Goal: Task Accomplishment & Management: Complete application form

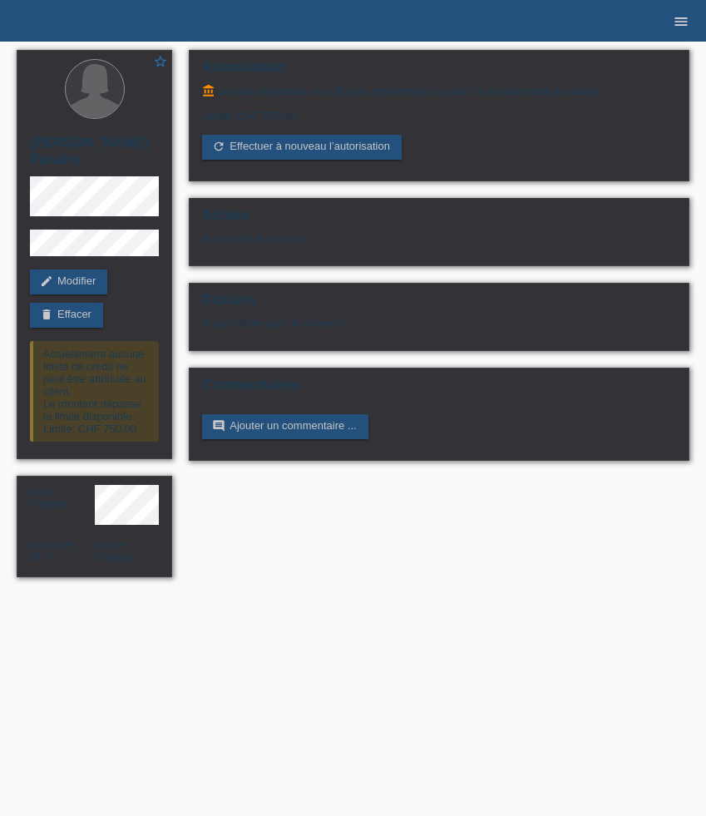
click at [681, 23] on icon "menu" at bounding box center [681, 21] width 17 height 17
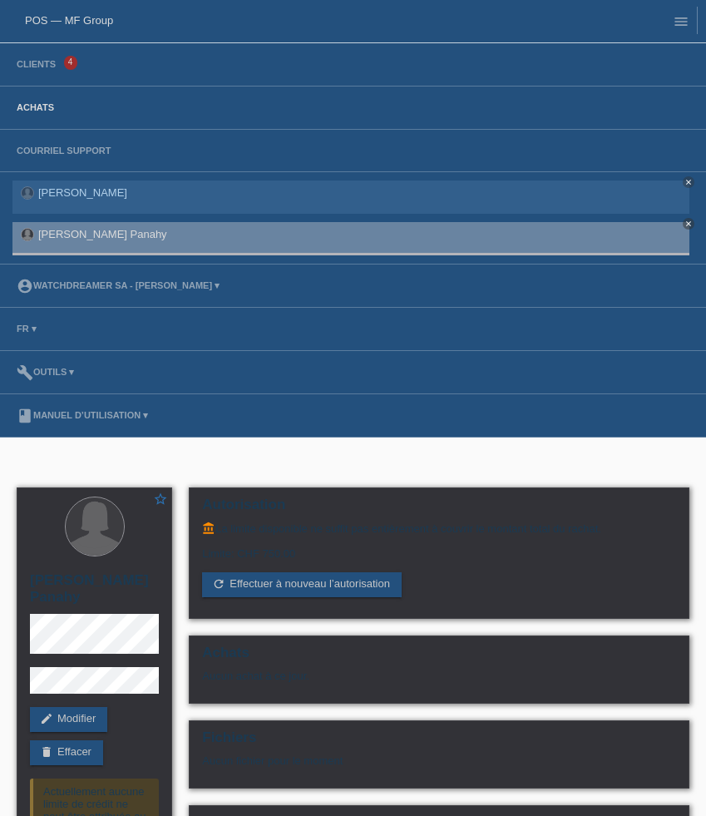
click at [46, 107] on link "Achats" at bounding box center [35, 107] width 54 height 10
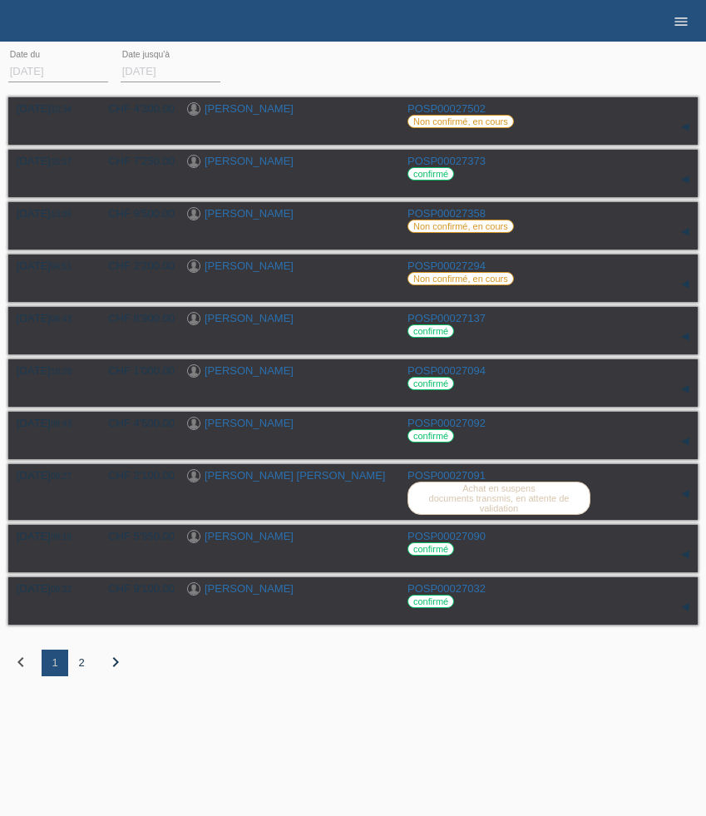
click at [686, 15] on icon "menu" at bounding box center [681, 21] width 17 height 17
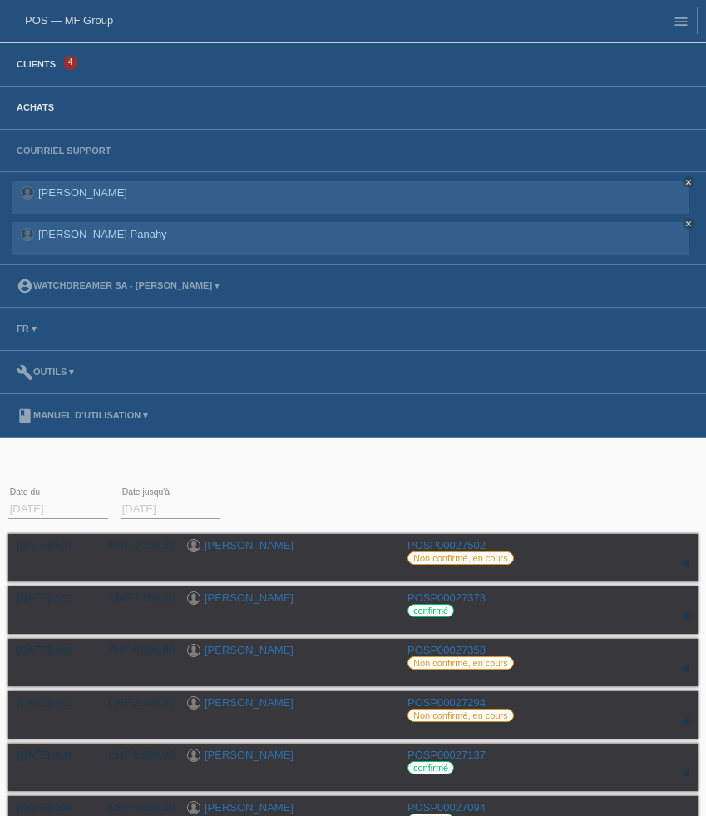
click at [58, 65] on link "Clients" at bounding box center [36, 64] width 56 height 10
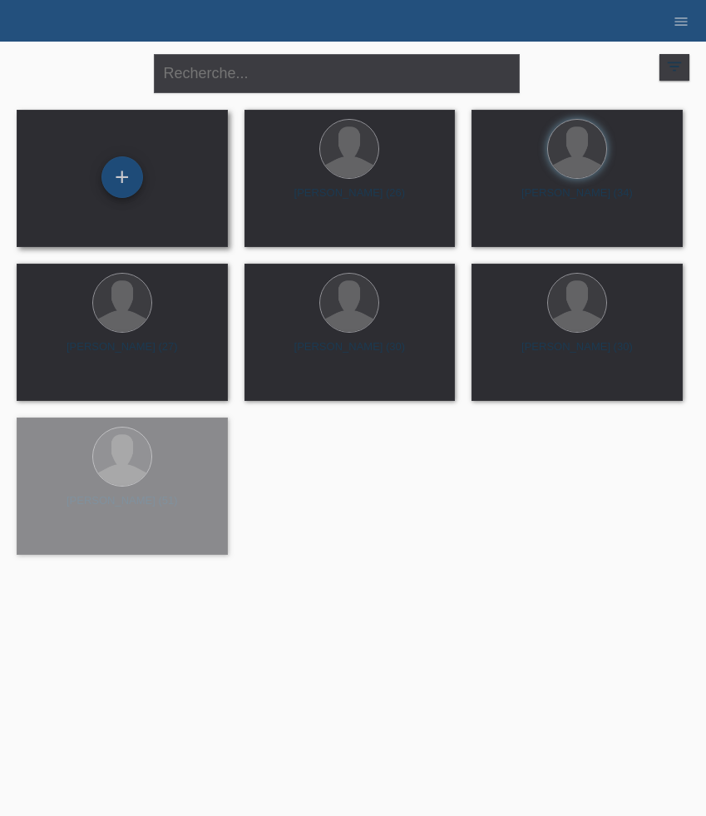
click at [123, 179] on div "+" at bounding box center [123, 177] width 42 height 42
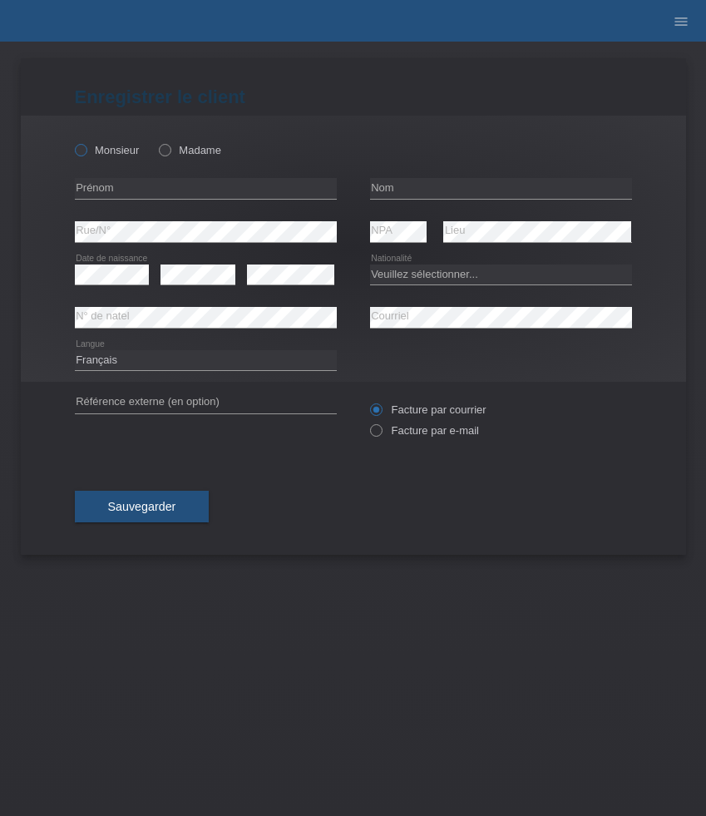
click at [110, 152] on label "Monsieur" at bounding box center [107, 150] width 65 height 12
click at [86, 152] on input "Monsieur" at bounding box center [80, 149] width 11 height 11
radio input "true"
click at [212, 183] on input "text" at bounding box center [206, 188] width 262 height 21
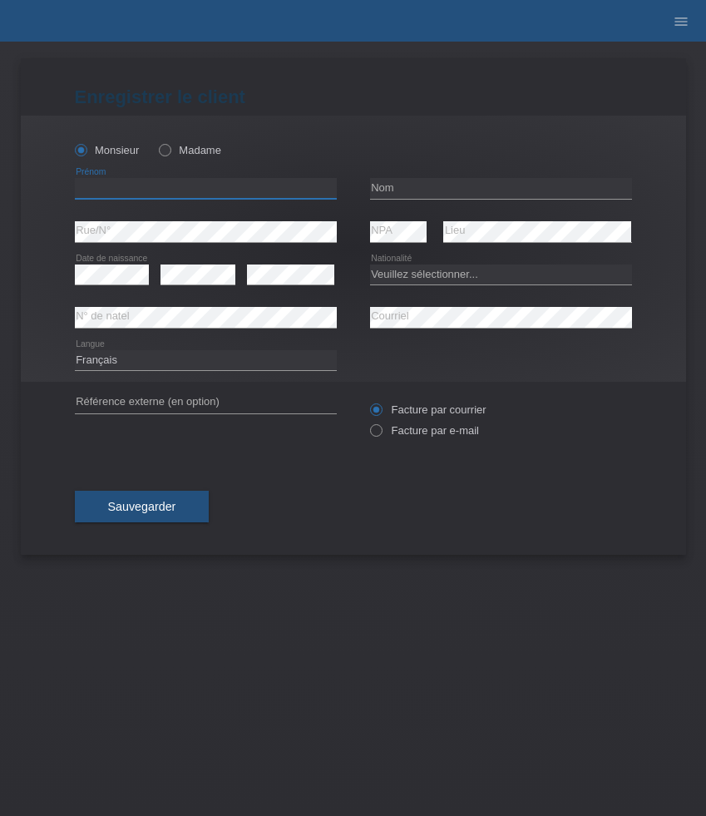
paste input "Filipe"
type input "Filipe"
click at [433, 189] on input "text" at bounding box center [501, 188] width 262 height 21
paste input "Pinto Pereira"
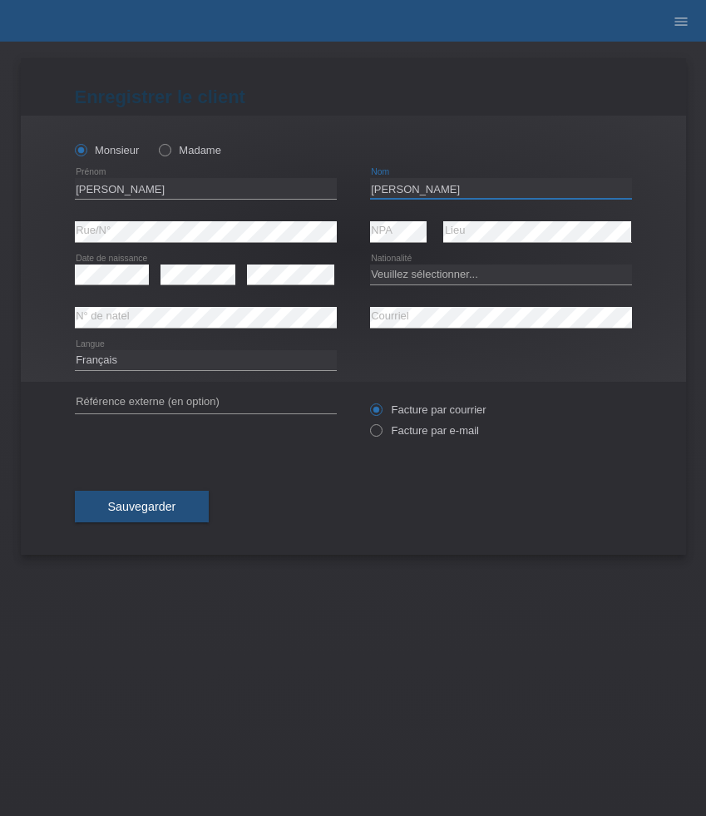
type input "Pinto Pereira"
click at [403, 275] on select "Veuillez sélectionner... Suisse Allemagne Autriche Liechtenstein ------------ A…" at bounding box center [501, 275] width 262 height 20
select select "PT"
click at [370, 265] on select "Veuillez sélectionner... Suisse Allemagne Autriche Liechtenstein ------------ A…" at bounding box center [501, 275] width 262 height 20
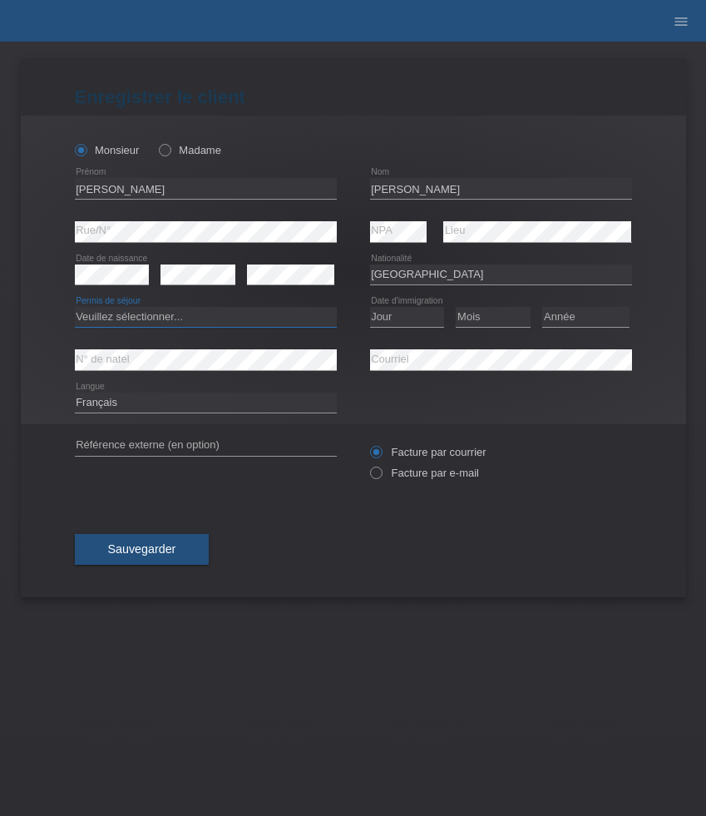
click at [206, 315] on select "Veuillez sélectionner... C B B - Statut de réfugié Autre" at bounding box center [206, 317] width 262 height 20
select select "C"
click at [75, 308] on select "Veuillez sélectionner... C B B - Statut de réfugié Autre" at bounding box center [206, 317] width 262 height 20
click at [402, 318] on select "Jour 01 02 03 04 05 06 07 08 09 10 11" at bounding box center [407, 317] width 75 height 20
select select "04"
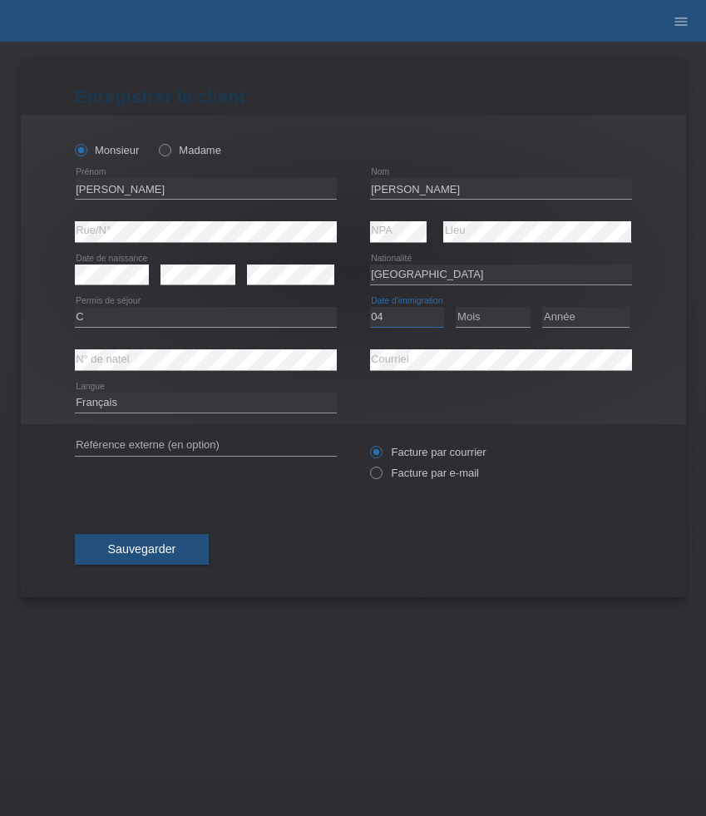
click at [370, 308] on select "Jour 01 02 03 04 05 06 07 08 09 10 11" at bounding box center [407, 317] width 75 height 20
click at [489, 315] on select "Mois 01 02 03 04 05 06 07 08 09 10 11" at bounding box center [493, 317] width 75 height 20
select select "07"
click at [456, 308] on select "Mois 01 02 03 04 05 06 07 08 09 10 11" at bounding box center [493, 317] width 75 height 20
click at [567, 322] on select "Année 2025 2024 2023 2022 2021 2020 2019 2018 2017 2016 2015 2014 2013 2012 201…" at bounding box center [586, 317] width 87 height 20
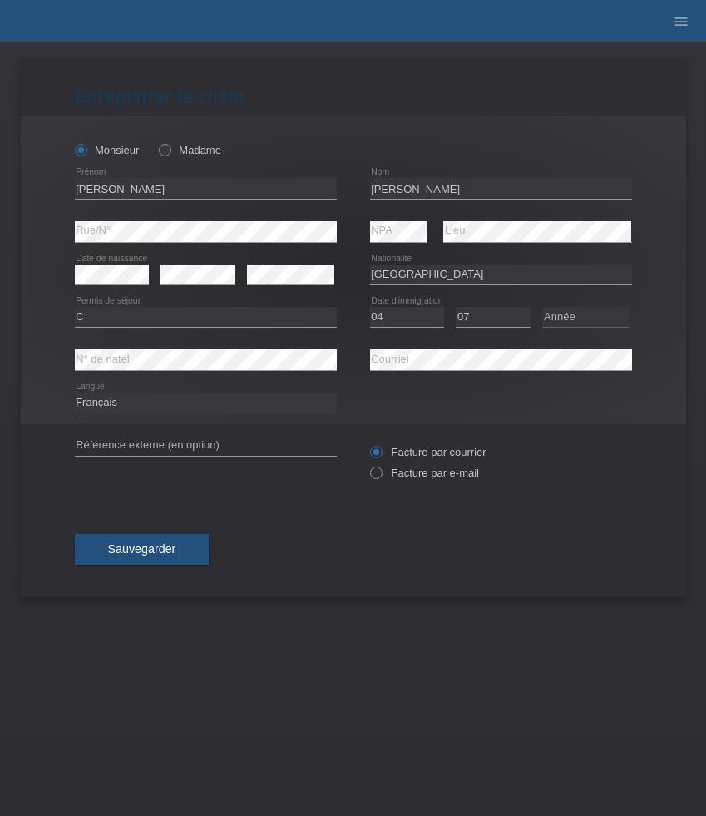
select select "1988"
click at [543, 308] on select "Année 2025 2024 2023 2022 2021 2020 2019 2018 2017 2016 2015 2014 2013 2012 201…" at bounding box center [586, 317] width 87 height 20
click at [181, 402] on select "Deutsch Français Italiano English" at bounding box center [206, 403] width 262 height 20
click at [447, 478] on label "Facture par e-mail" at bounding box center [424, 473] width 109 height 12
click at [381, 478] on input "Facture par e-mail" at bounding box center [375, 477] width 11 height 21
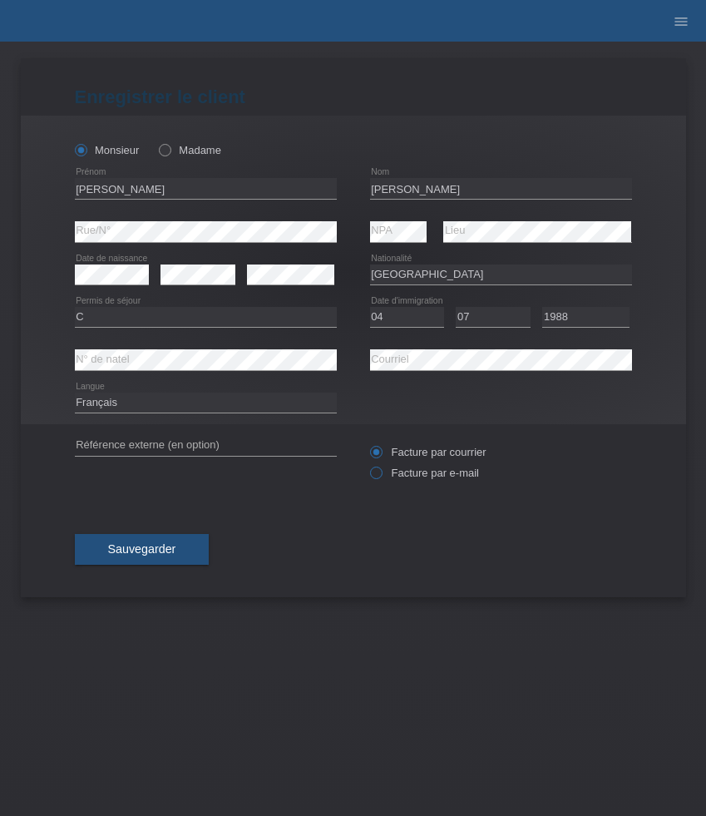
radio input "true"
click at [144, 550] on span "Sauvegarder" at bounding box center [142, 549] width 68 height 13
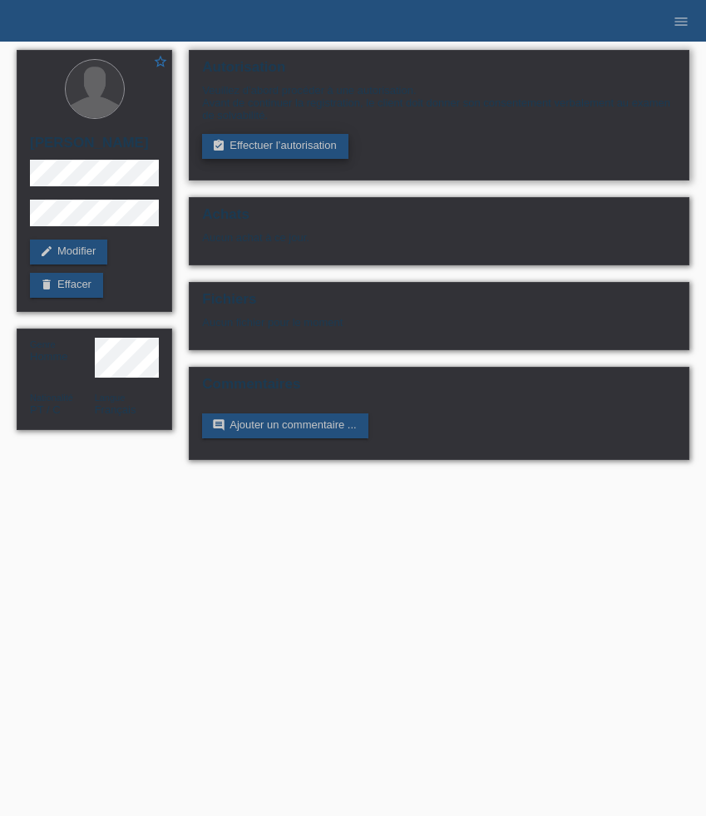
click at [303, 153] on link "assignment_turned_in Effectuer l’autorisation" at bounding box center [275, 146] width 146 height 25
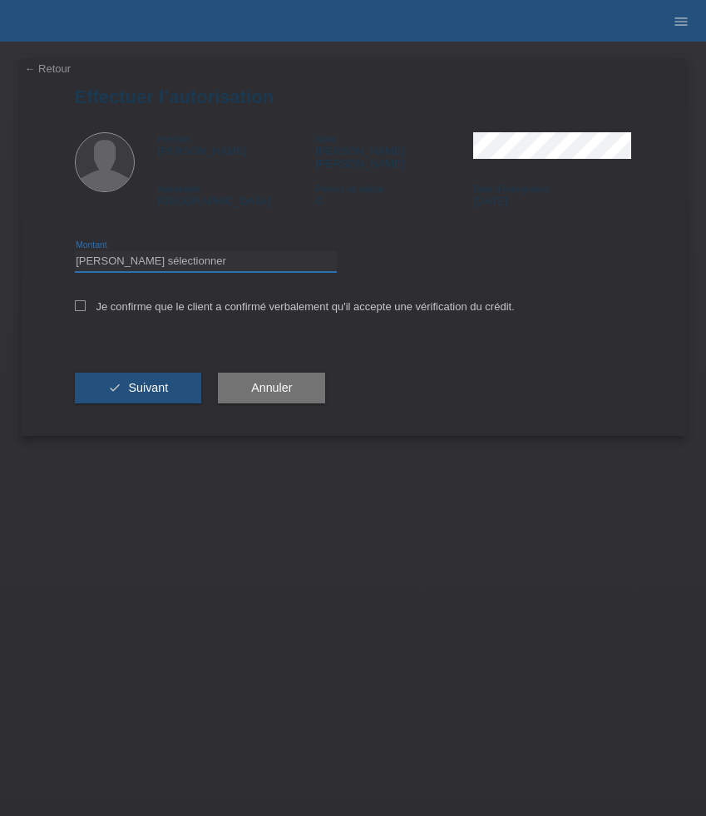
click at [325, 251] on select "Veuillez sélectionner CHF 1.00 - CHF 499.00 CHF 500.00 - CHF 1'999.00 CHF 2'000…" at bounding box center [206, 261] width 262 height 20
select select "3"
click at [75, 251] on select "Veuillez sélectionner CHF 1.00 - CHF 499.00 CHF 500.00 - CHF 1'999.00 CHF 2'000…" at bounding box center [206, 261] width 262 height 20
click at [288, 301] on label "Je confirme que le client a confirmé verbalement qu'il accepte une vérification…" at bounding box center [295, 306] width 440 height 12
click at [86, 301] on input "Je confirme que le client a confirmé verbalement qu'il accepte une vérification…" at bounding box center [80, 305] width 11 height 11
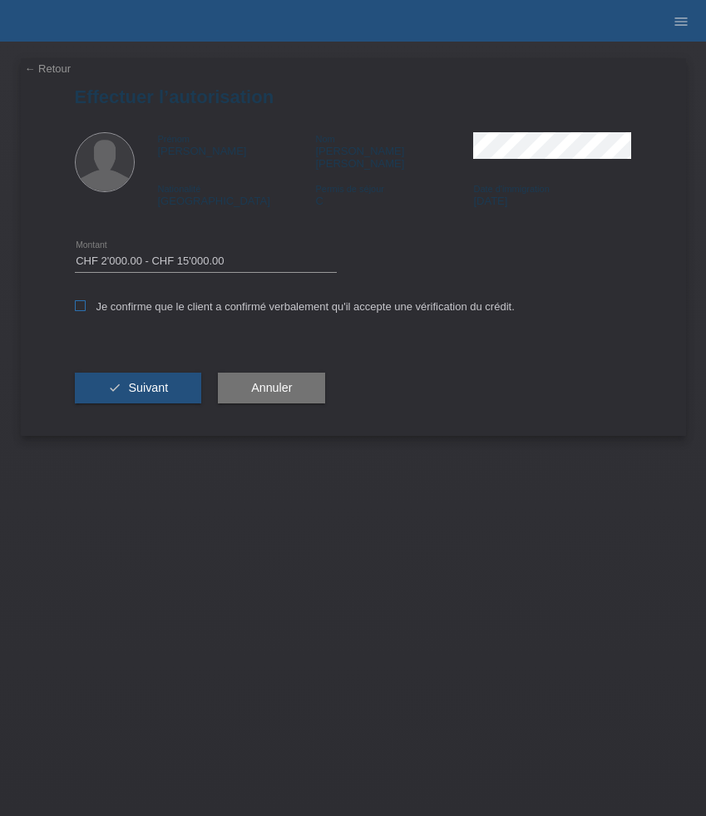
checkbox input "true"
click at [150, 385] on span "Suivant" at bounding box center [148, 387] width 40 height 13
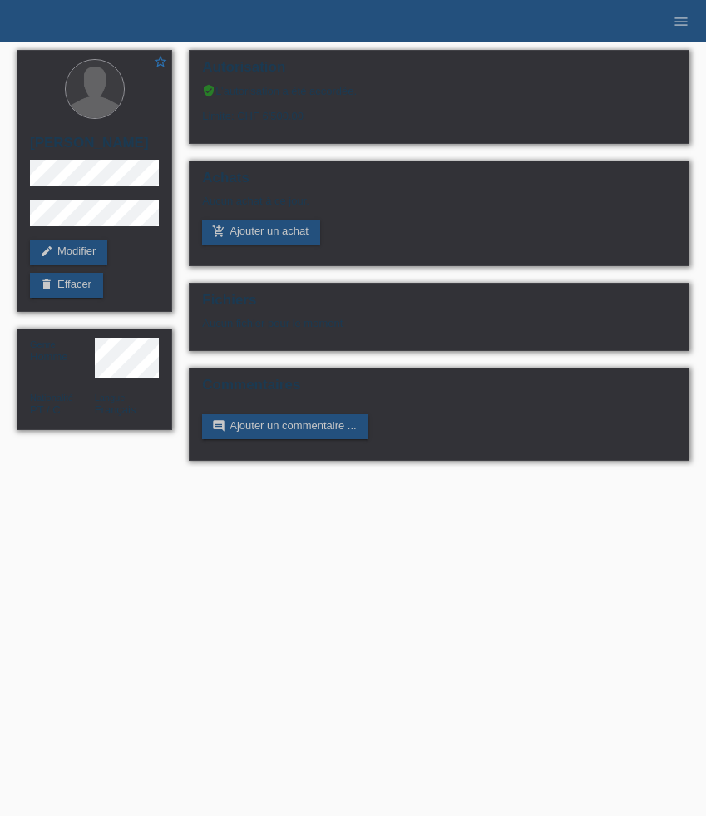
click at [694, 15] on li "menu" at bounding box center [681, 21] width 33 height 42
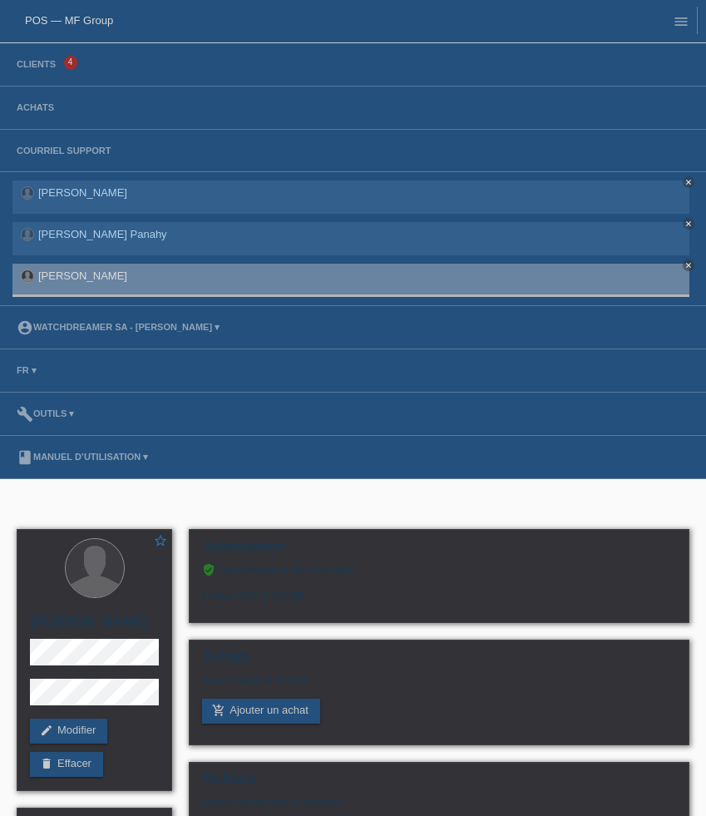
click at [52, 54] on li "Clients 4" at bounding box center [353, 64] width 706 height 43
click at [45, 67] on link "Clients" at bounding box center [36, 64] width 56 height 10
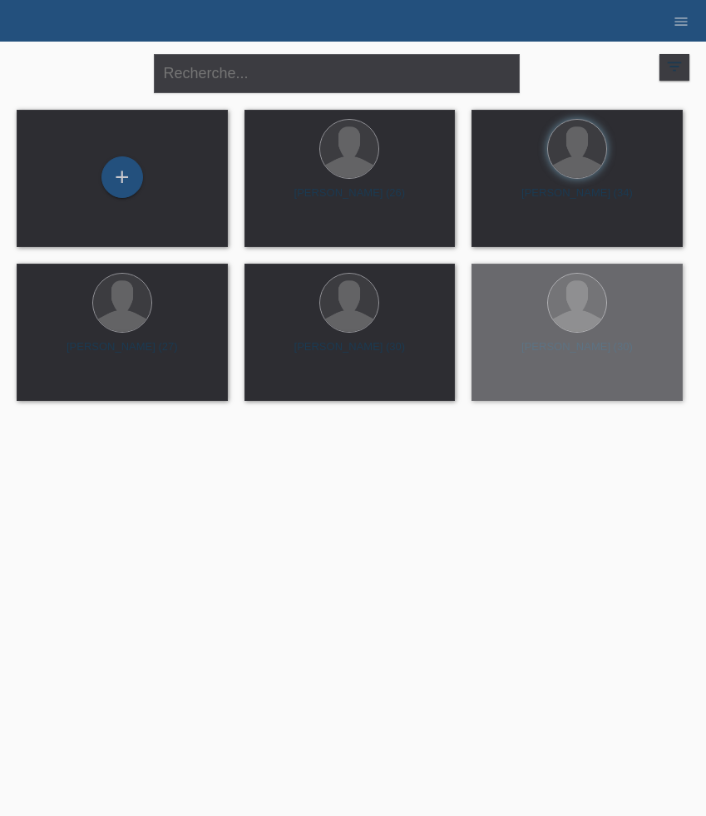
click at [124, 191] on div "+" at bounding box center [123, 177] width 42 height 42
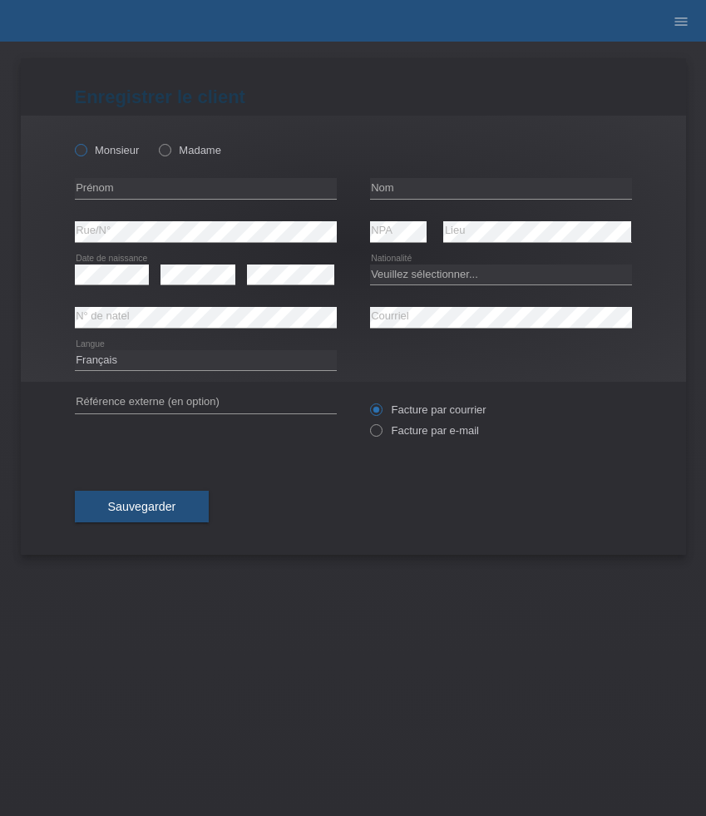
click at [110, 148] on label "Monsieur" at bounding box center [107, 150] width 65 height 12
click at [86, 148] on input "Monsieur" at bounding box center [80, 149] width 11 height 11
radio input "true"
click at [152, 191] on input "text" at bounding box center [206, 188] width 262 height 21
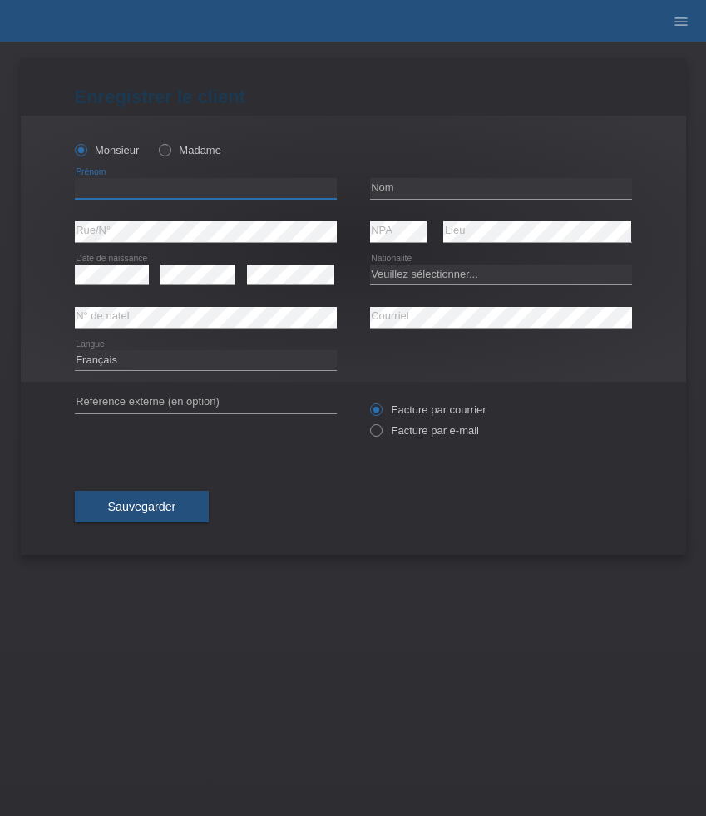
paste input "[PERSON_NAME]"
type input "[PERSON_NAME]"
click at [416, 193] on input "text" at bounding box center [501, 188] width 262 height 21
paste input "Cukic"
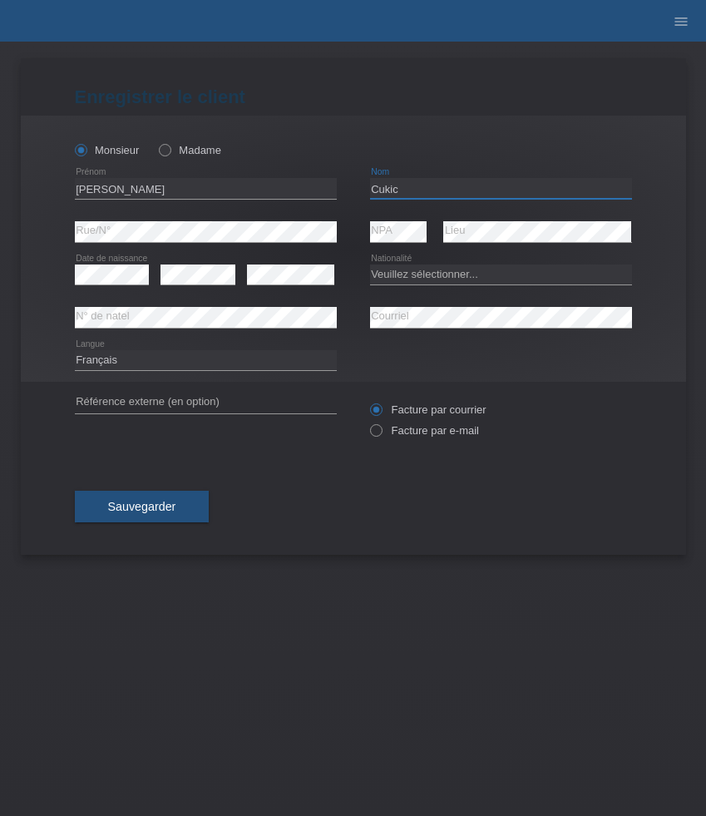
type input "Cukic"
click at [405, 269] on select "Veuillez sélectionner... Suisse Allemagne Autriche Liechtenstein ------------ A…" at bounding box center [501, 275] width 262 height 20
select select "HR"
click at [370, 265] on select "Veuillez sélectionner... Suisse Allemagne Autriche Liechtenstein ------------ A…" at bounding box center [501, 275] width 262 height 20
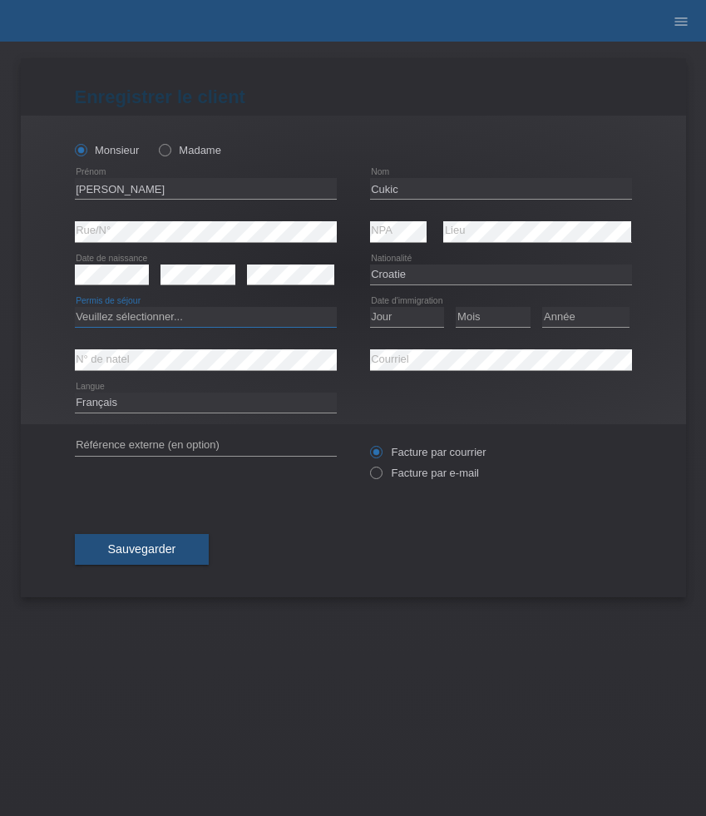
click at [201, 320] on select "Veuillez sélectionner... C B B - Statut de réfugié Autre" at bounding box center [206, 317] width 262 height 20
select select "C"
click at [75, 308] on select "Veuillez sélectionner... C B B - Statut de réfugié Autre" at bounding box center [206, 317] width 262 height 20
click at [409, 321] on select "Jour 01 02 03 04 05 06 07 08 09 10 11" at bounding box center [407, 317] width 75 height 20
select select "04"
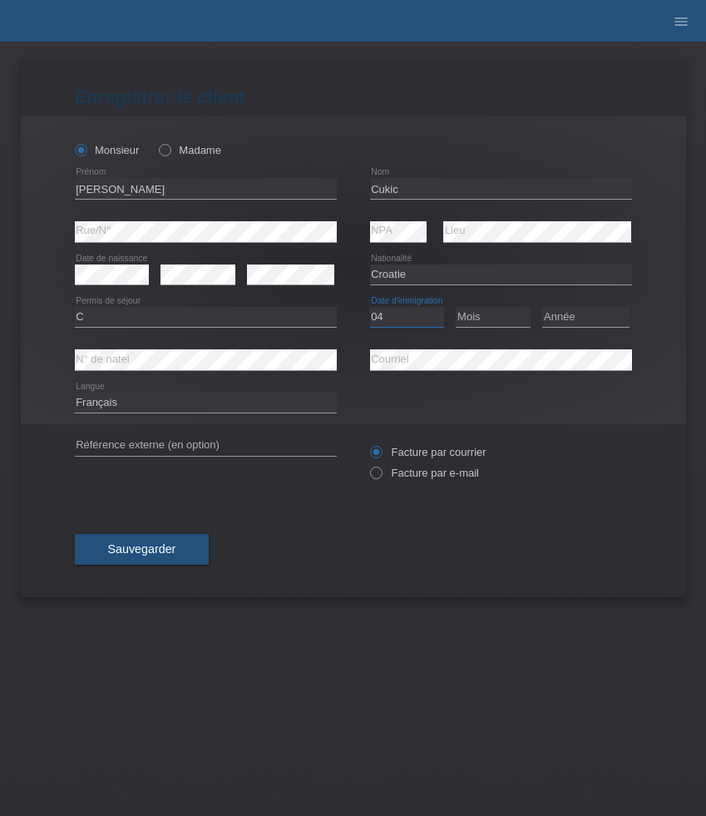
click at [370, 308] on select "Jour 01 02 03 04 05 06 07 08 09 10 11" at bounding box center [407, 317] width 75 height 20
click at [481, 319] on select "Mois 01 02 03 04 05 06 07 08 09 10 11" at bounding box center [493, 317] width 75 height 20
select select "11"
click at [456, 308] on select "Mois 01 02 03 04 05 06 07 08 09 10 11" at bounding box center [493, 317] width 75 height 20
click at [597, 320] on select "Année 2025 2024 2023 2022 2021 2020 2019 2018 2017 2016 2015 2014 2013 2012 201…" at bounding box center [586, 317] width 87 height 20
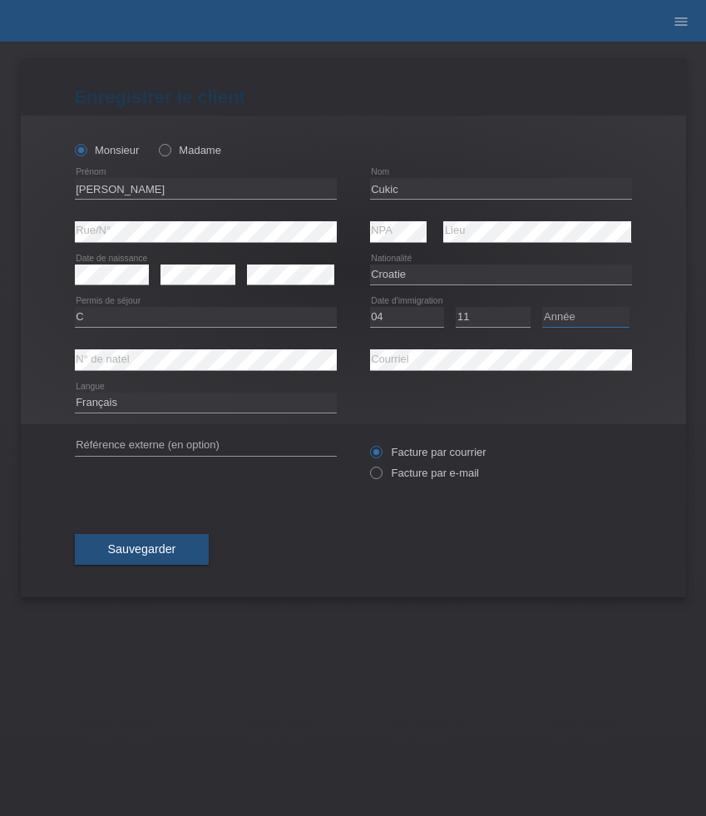
select select "2011"
click at [543, 308] on select "Année 2025 2024 2023 2022 2021 2020 2019 2018 2017 2016 2015 2014 2013 2012 201…" at bounding box center [586, 317] width 87 height 20
click at [254, 411] on select "Deutsch Français Italiano English" at bounding box center [206, 403] width 262 height 20
select select "de"
click at [75, 394] on select "Deutsch Français Italiano English" at bounding box center [206, 403] width 262 height 20
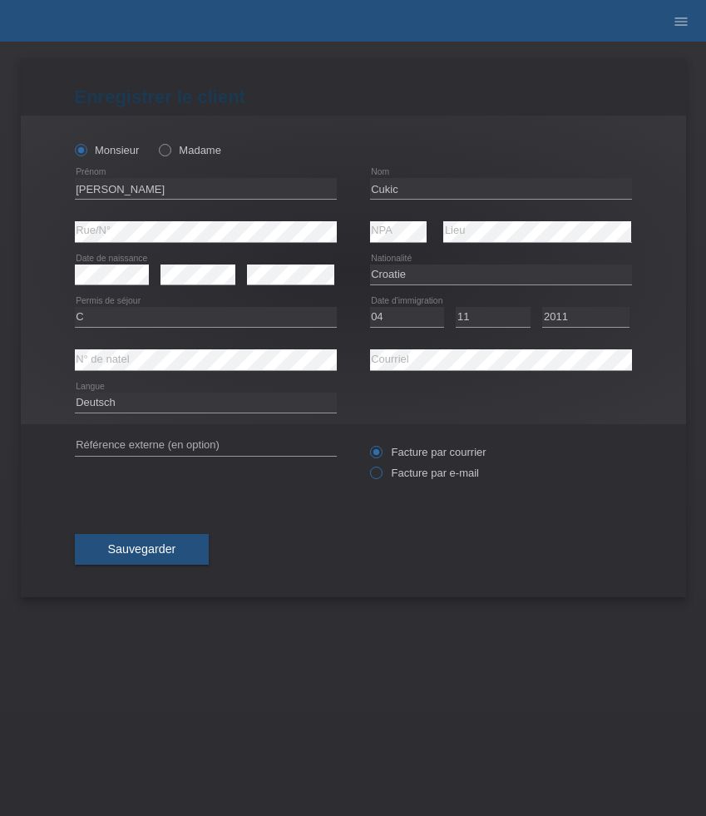
click at [424, 470] on label "Facture par e-mail" at bounding box center [424, 473] width 109 height 12
click at [381, 470] on input "Facture par e-mail" at bounding box center [375, 477] width 11 height 21
radio input "true"
click at [181, 548] on button "Sauvegarder" at bounding box center [142, 550] width 135 height 32
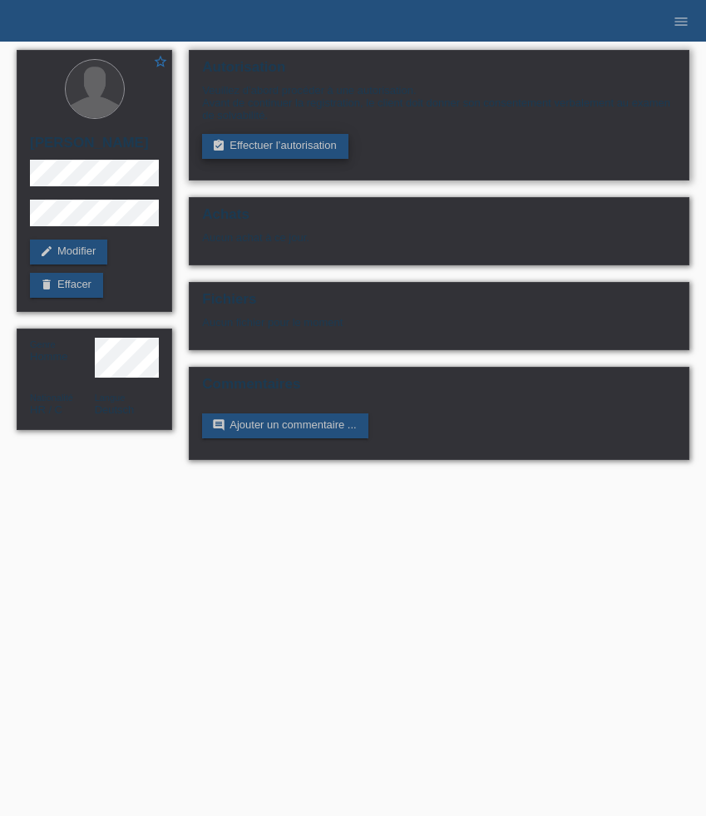
click at [305, 150] on link "assignment_turned_in Effectuer l’autorisation" at bounding box center [275, 146] width 146 height 25
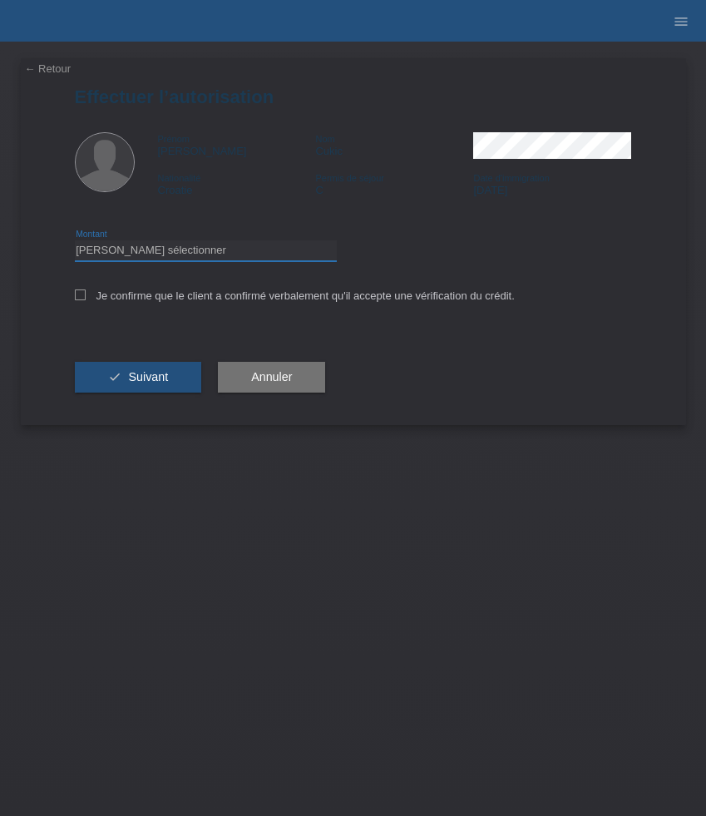
click at [236, 256] on select "Veuillez sélectionner CHF 1.00 - CHF 499.00 CHF 500.00 - CHF 1'999.00 CHF 2'000…" at bounding box center [206, 250] width 262 height 20
select select "3"
click at [75, 243] on select "Veuillez sélectionner CHF 1.00 - CHF 499.00 CHF 500.00 - CHF 1'999.00 CHF 2'000…" at bounding box center [206, 250] width 262 height 20
click at [215, 295] on label "Je confirme que le client a confirmé verbalement qu'il accepte une vérification…" at bounding box center [295, 296] width 440 height 12
click at [86, 295] on input "Je confirme que le client a confirmé verbalement qu'il accepte une vérification…" at bounding box center [80, 295] width 11 height 11
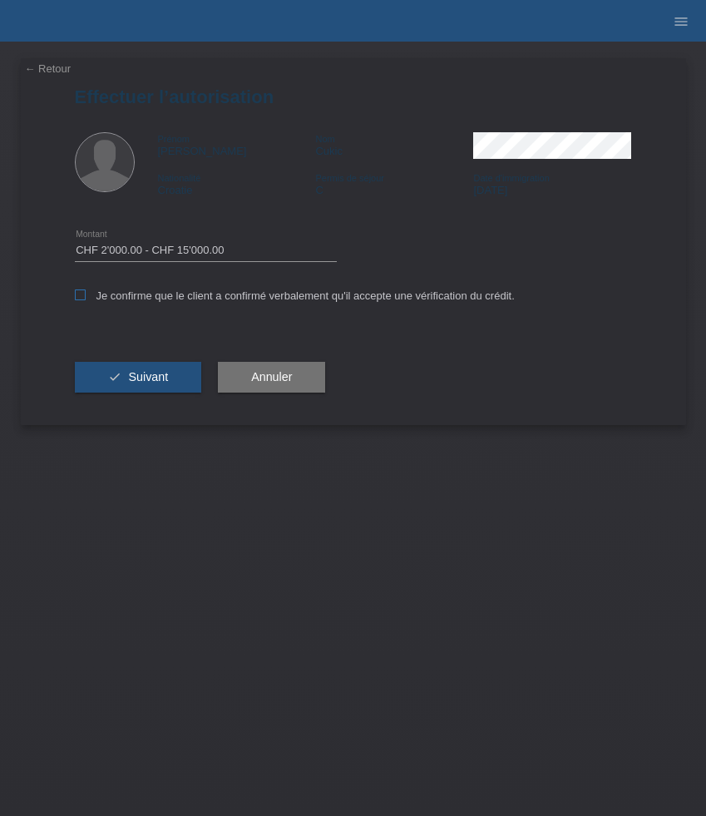
checkbox input "true"
click at [159, 384] on span "Suivant" at bounding box center [148, 376] width 40 height 13
